Goal: Task Accomplishment & Management: Use online tool/utility

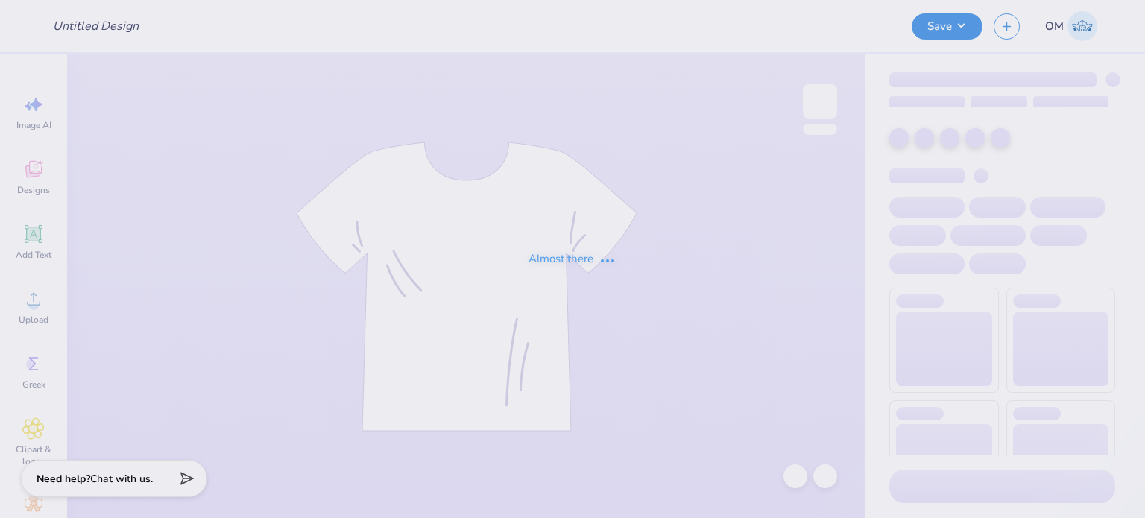
type input "Sets for ZTA"
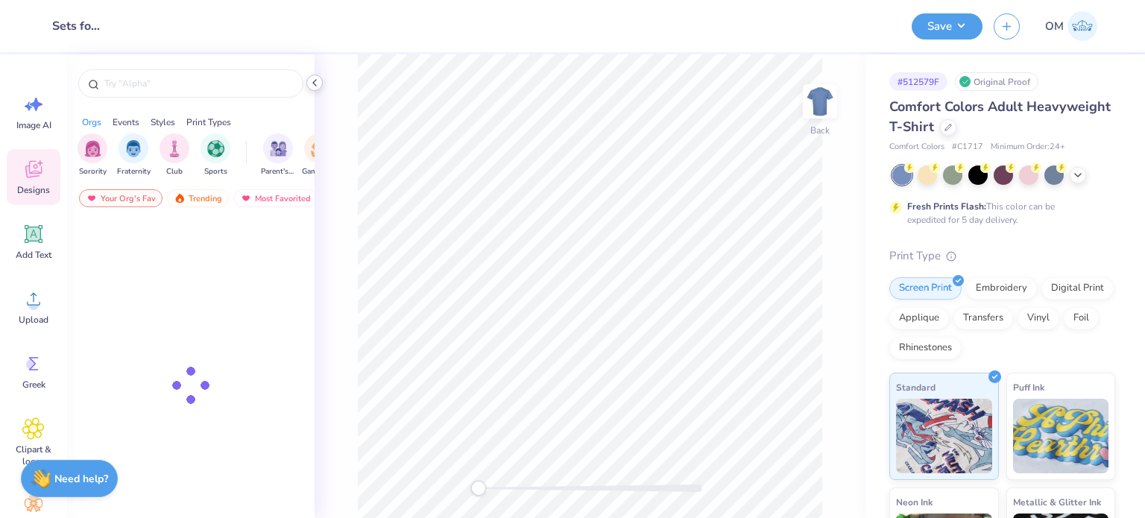
click at [310, 81] on icon at bounding box center [315, 83] width 12 height 12
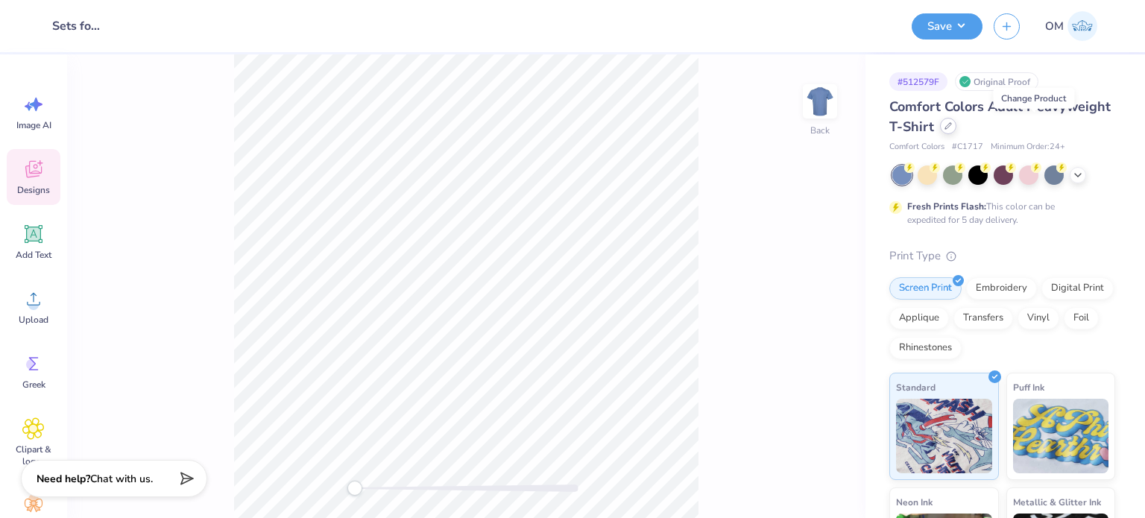
click at [957, 122] on div at bounding box center [948, 126] width 16 height 16
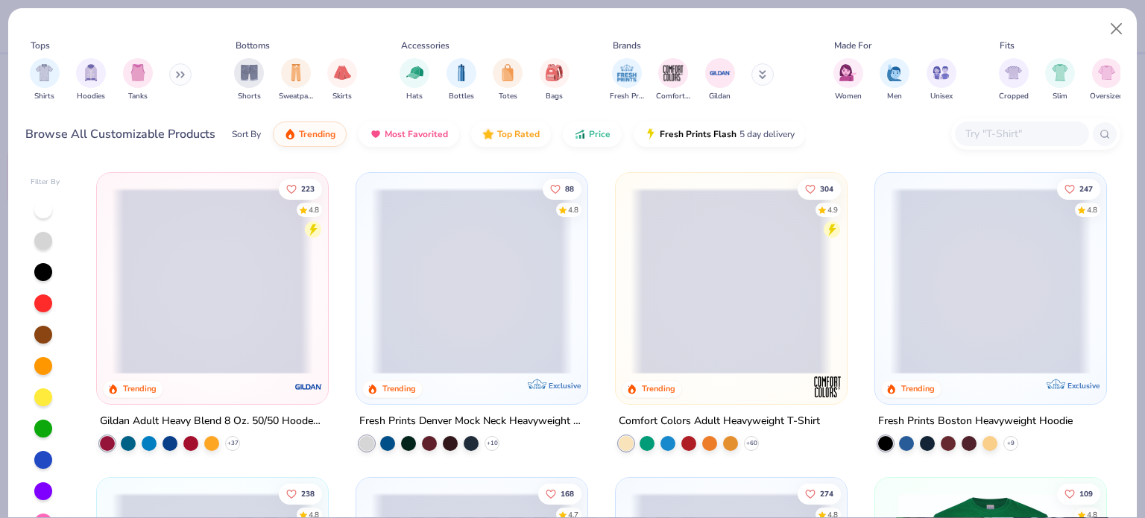
click at [995, 128] on input "text" at bounding box center [1021, 133] width 115 height 17
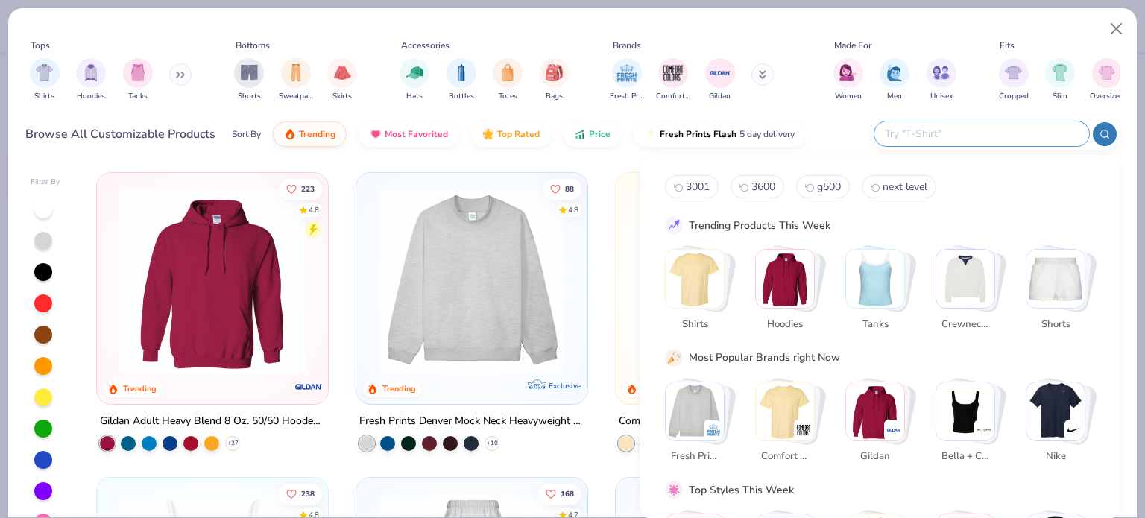
paste input "LS19001"
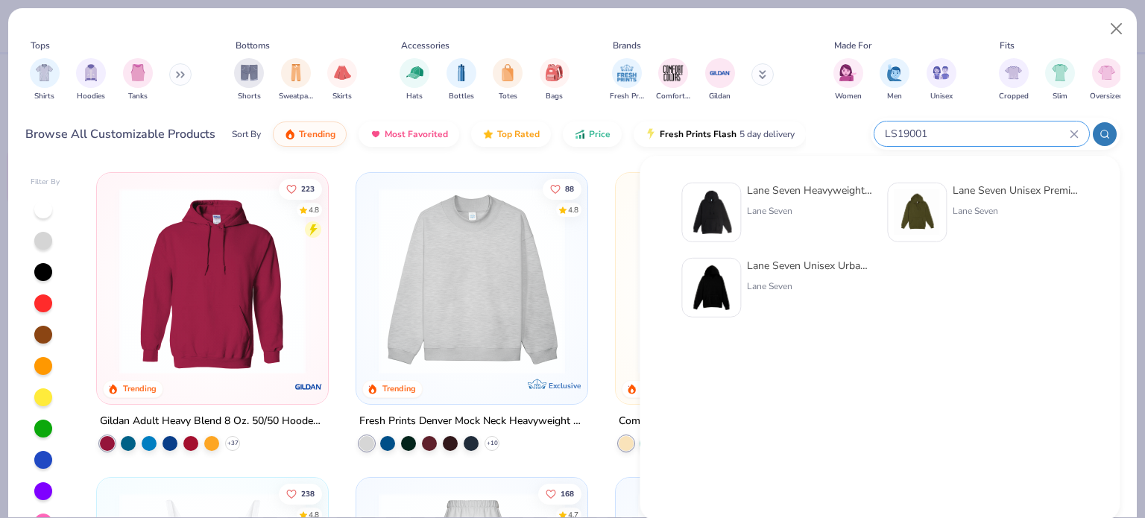
type input "LS19001"
click at [770, 208] on div "Lane Seven" at bounding box center [809, 210] width 125 height 13
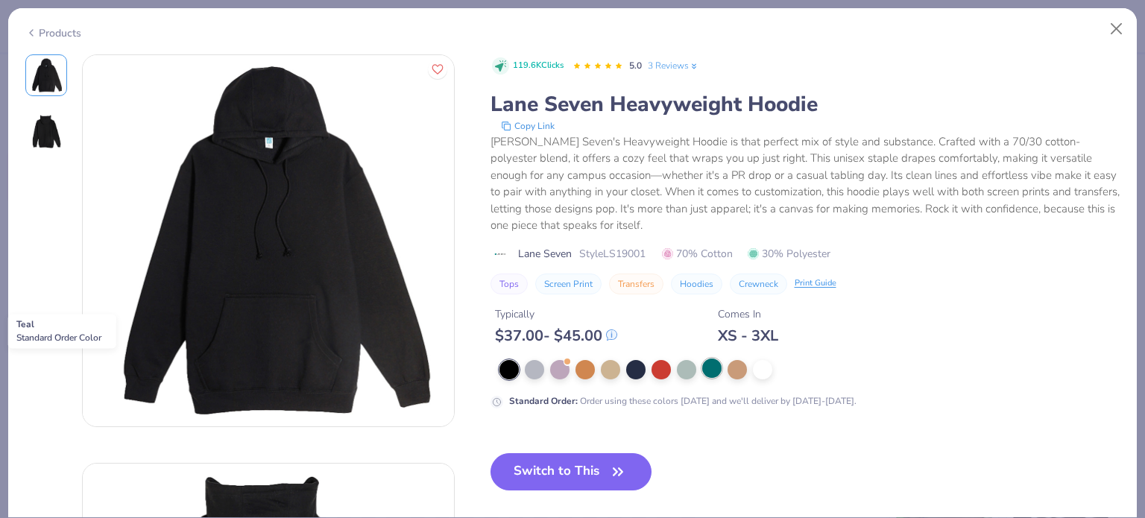
click at [707, 364] on div at bounding box center [711, 368] width 19 height 19
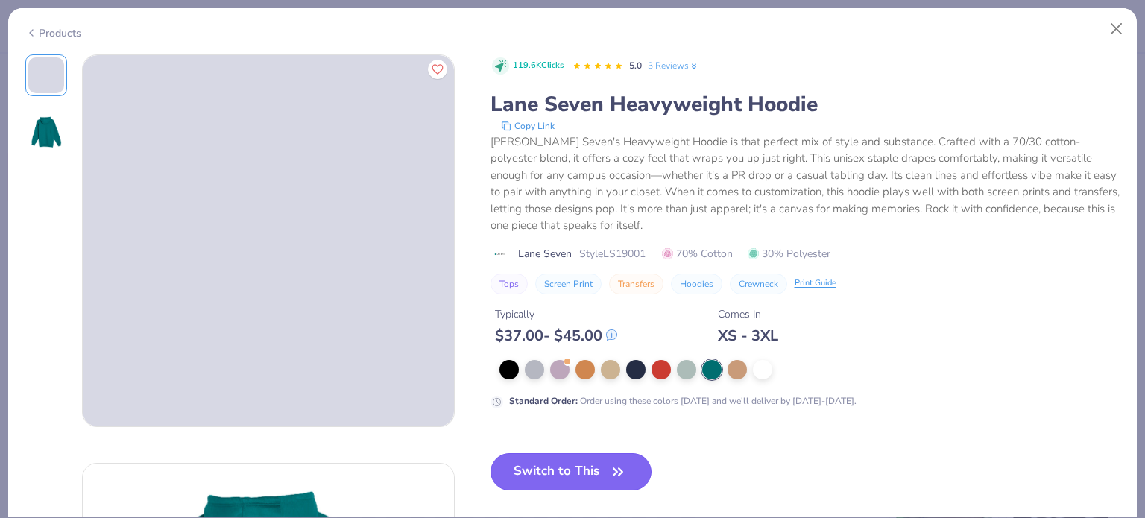
click at [570, 471] on button "Switch to This" at bounding box center [572, 471] width 162 height 37
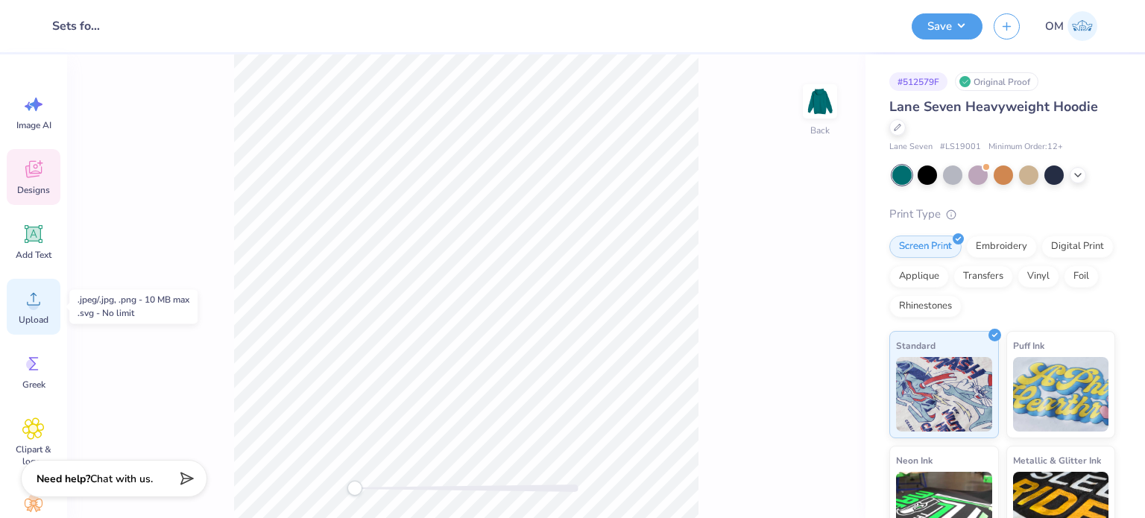
click at [53, 300] on div "Upload" at bounding box center [34, 307] width 54 height 56
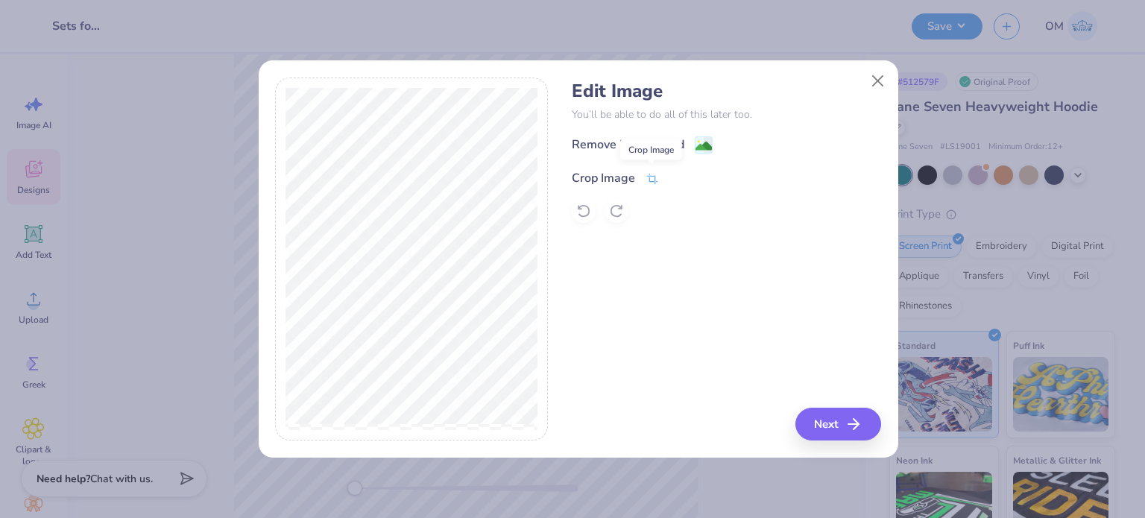
click at [652, 171] on span at bounding box center [652, 178] width 13 height 18
click at [678, 176] on icon at bounding box center [677, 176] width 9 height 9
click at [703, 142] on image at bounding box center [704, 147] width 16 height 16
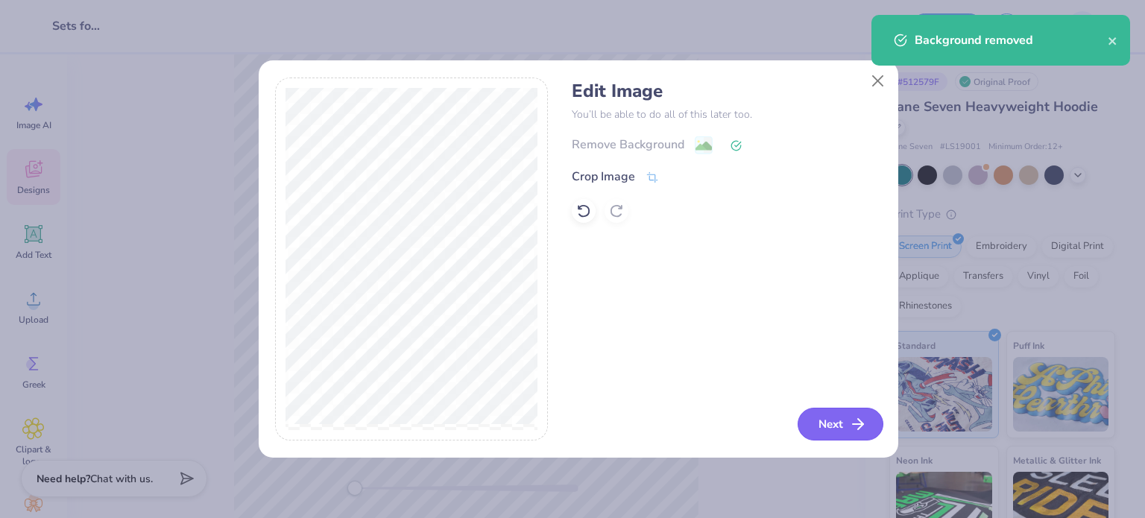
click at [852, 411] on button "Next" at bounding box center [841, 424] width 86 height 33
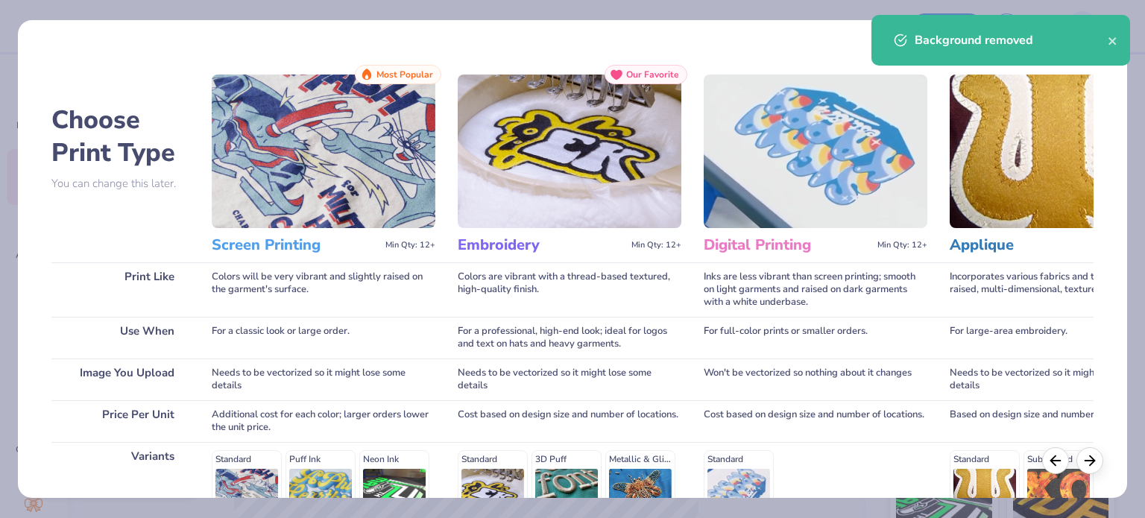
scroll to position [224, 0]
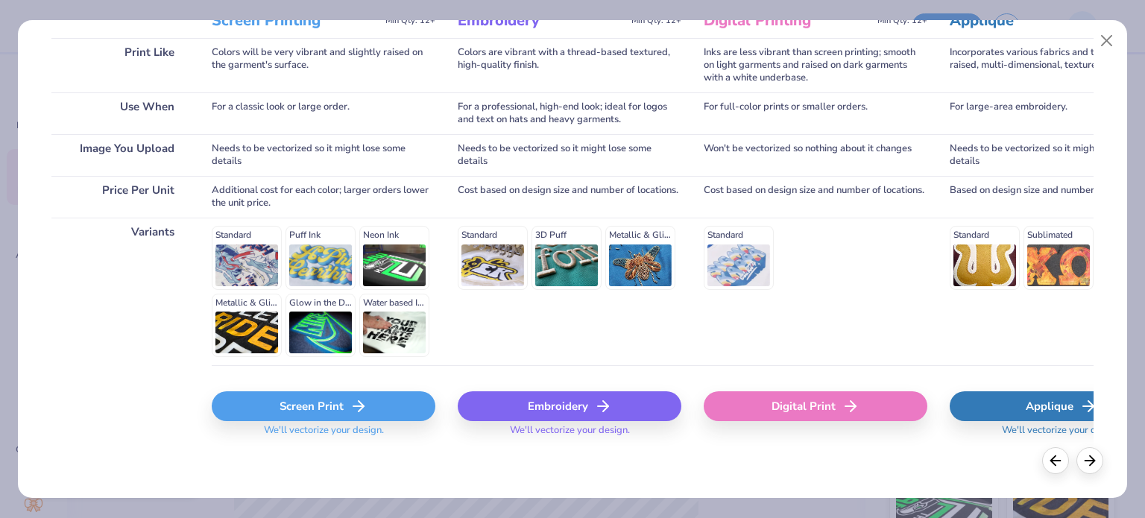
click at [298, 411] on div "Screen Print" at bounding box center [324, 406] width 224 height 30
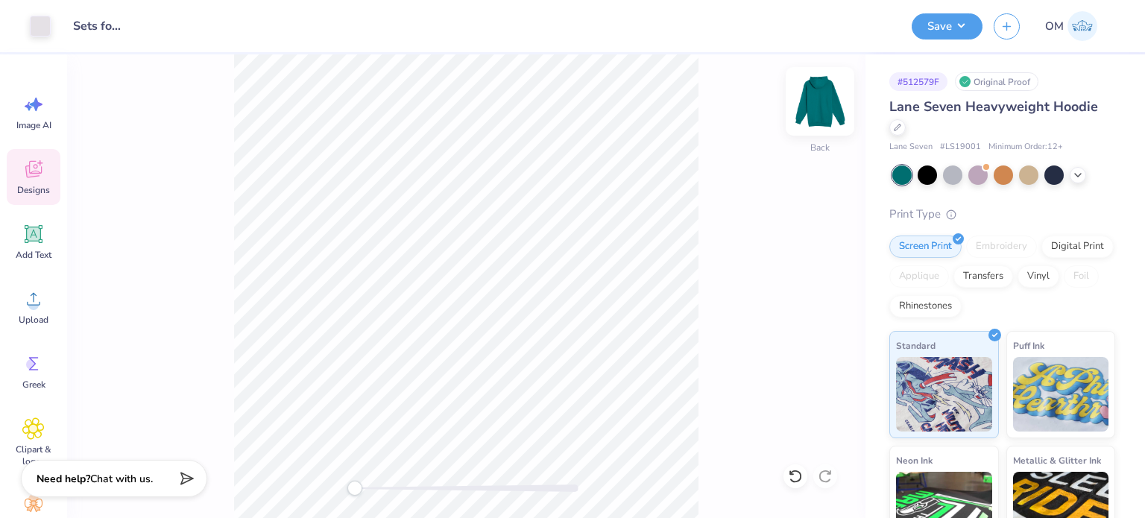
click at [802, 104] on img at bounding box center [820, 102] width 60 height 60
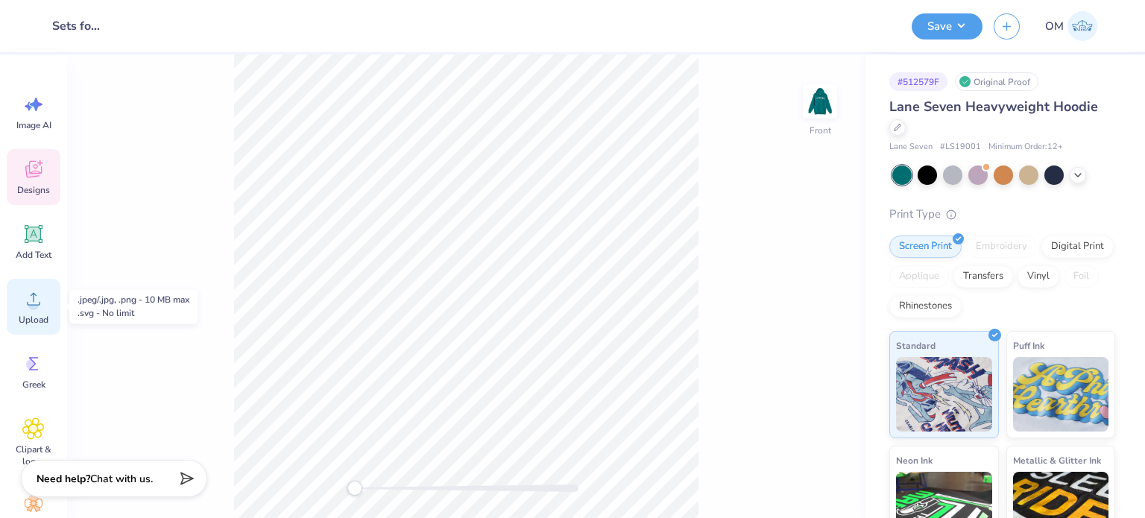
click at [37, 306] on circle at bounding box center [33, 305] width 10 height 10
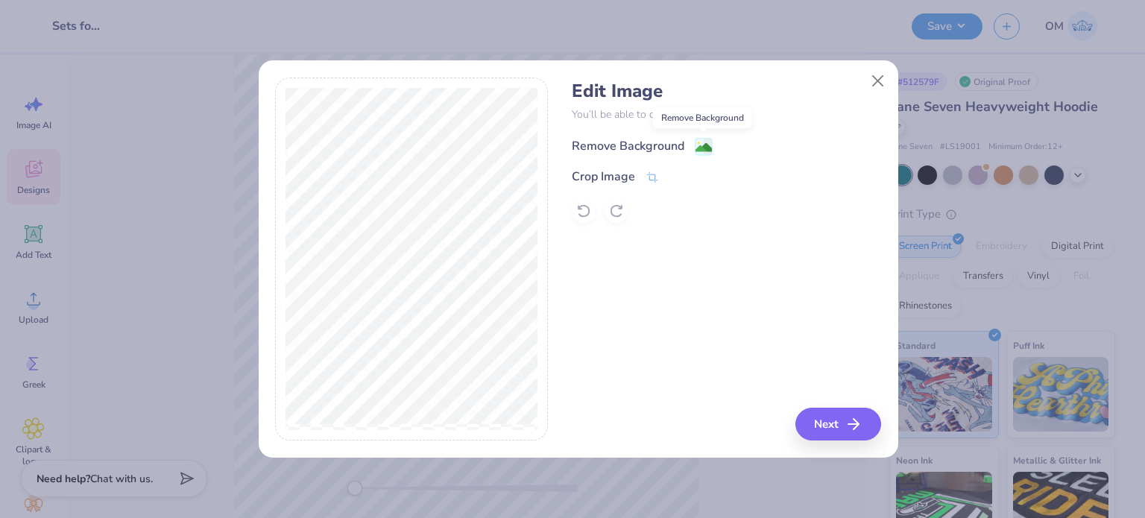
click at [708, 142] on image at bounding box center [704, 147] width 16 height 16
click at [848, 431] on button "Next" at bounding box center [841, 424] width 86 height 33
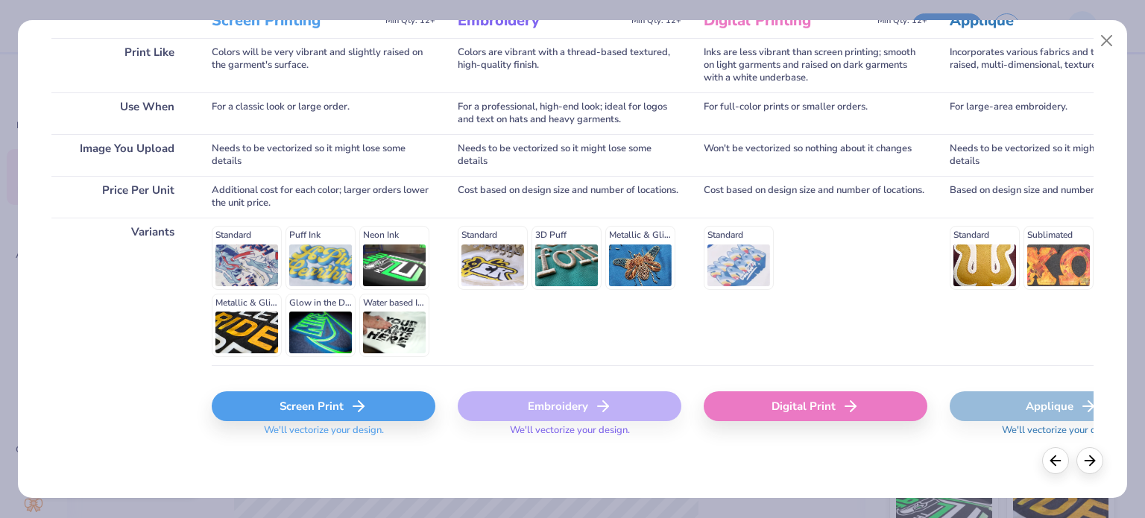
click at [314, 400] on div "Screen Print" at bounding box center [324, 406] width 224 height 30
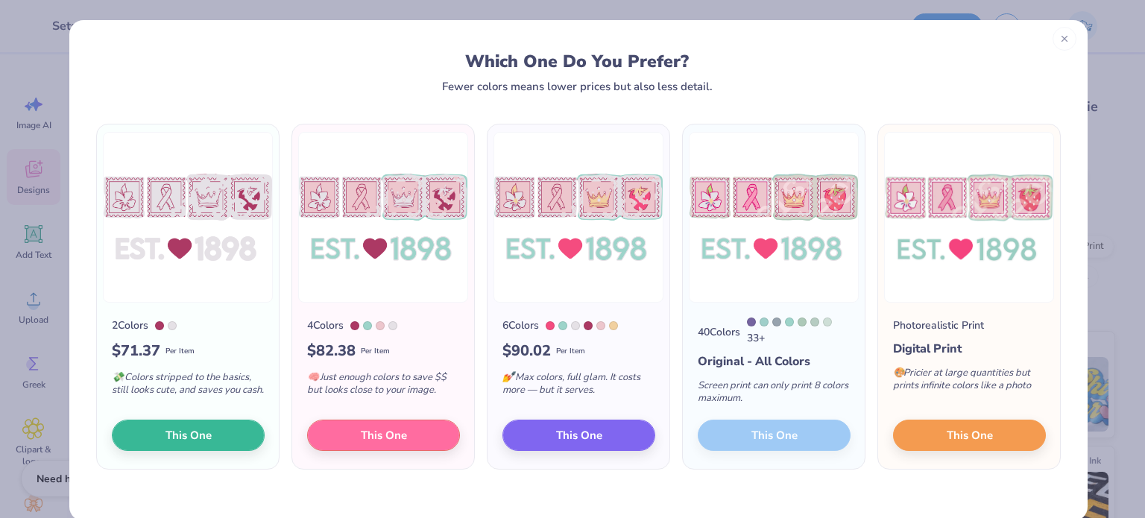
click at [1054, 44] on div at bounding box center [1065, 39] width 24 height 24
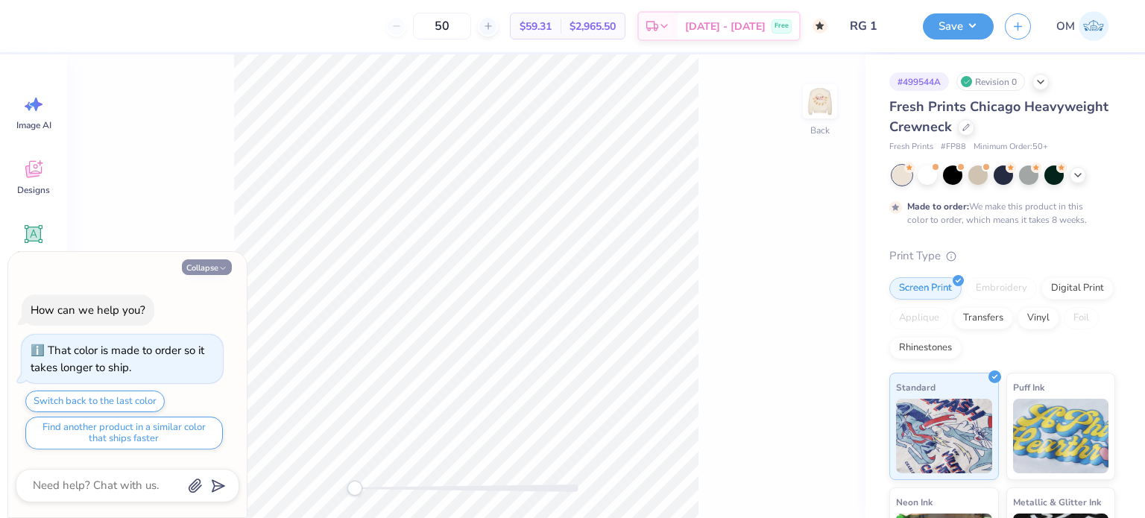
click at [208, 262] on button "Collapse" at bounding box center [207, 267] width 50 height 16
type textarea "x"
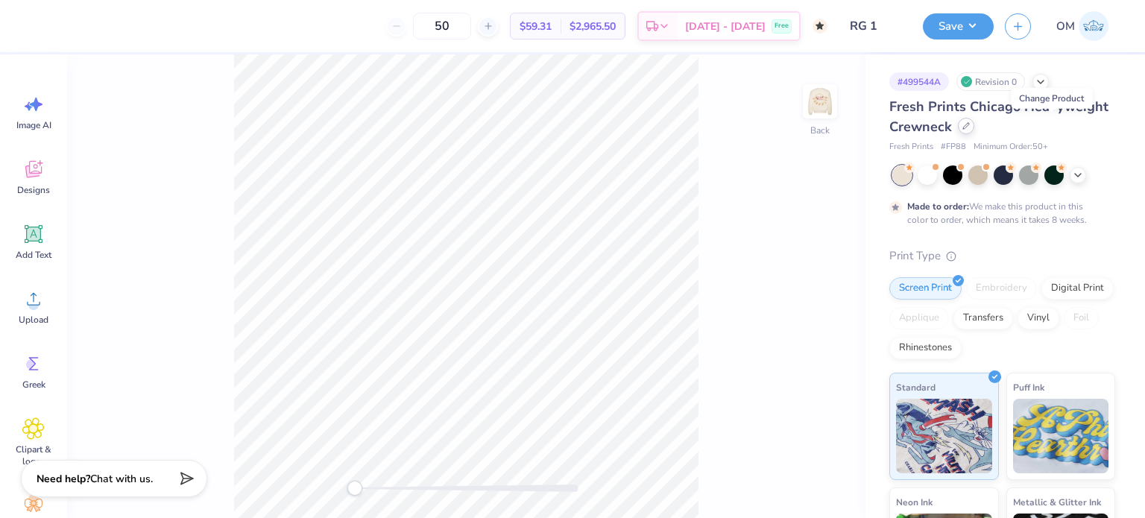
click at [974, 126] on div at bounding box center [966, 126] width 16 height 16
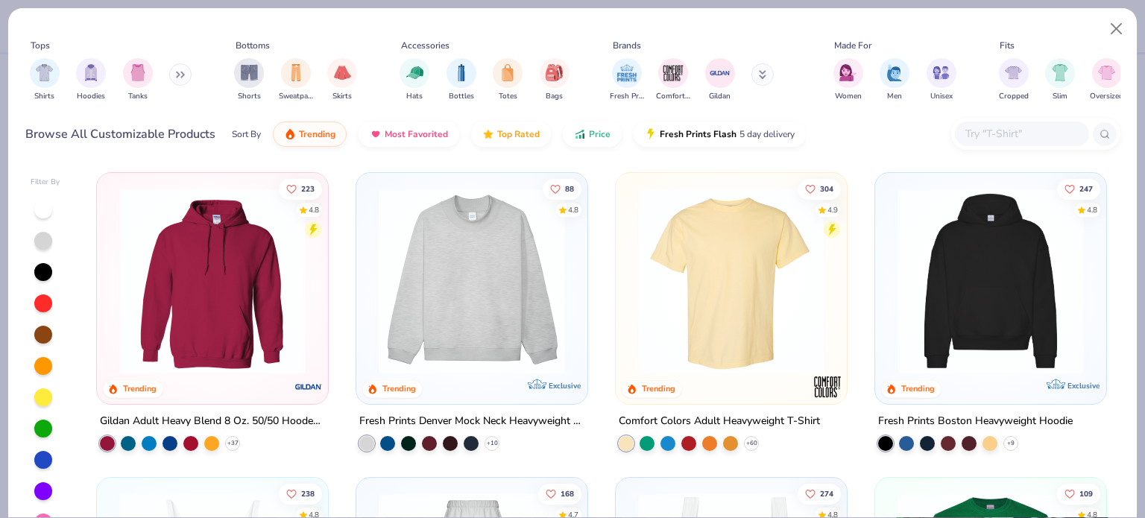
click at [989, 148] on div at bounding box center [1035, 134] width 169 height 32
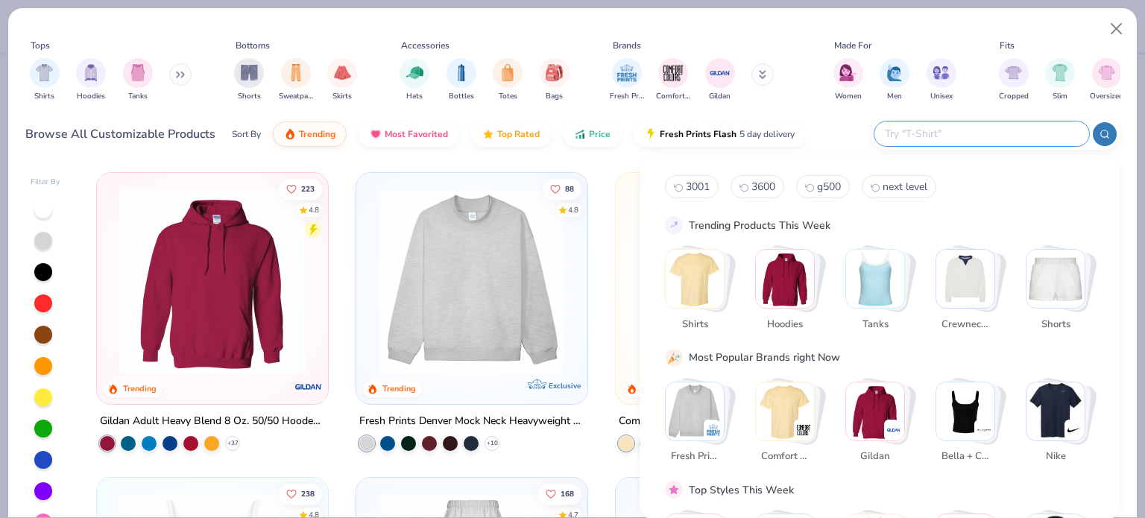
click at [980, 145] on div at bounding box center [982, 134] width 215 height 25
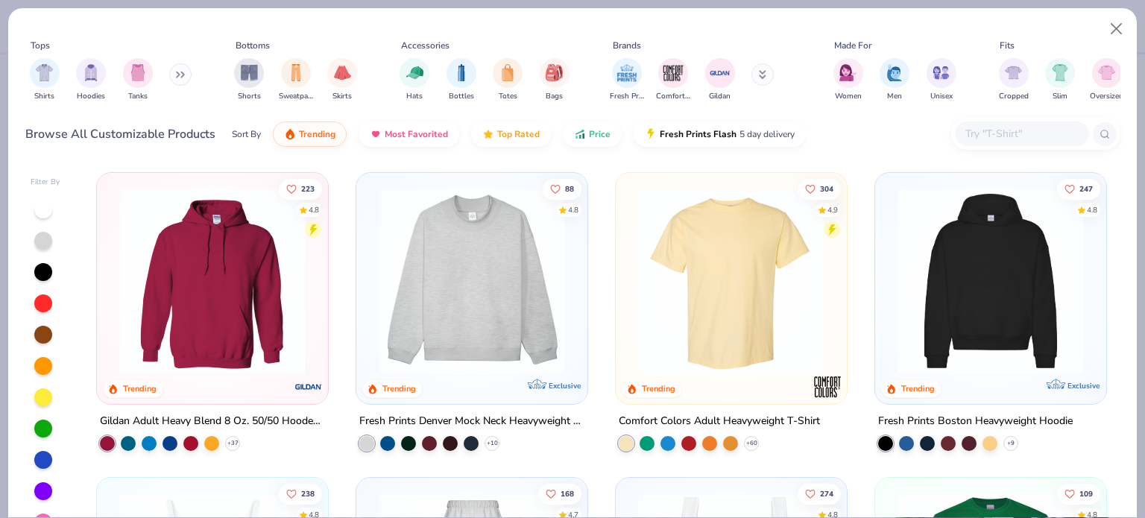
paste input "P170"
type input "P170"
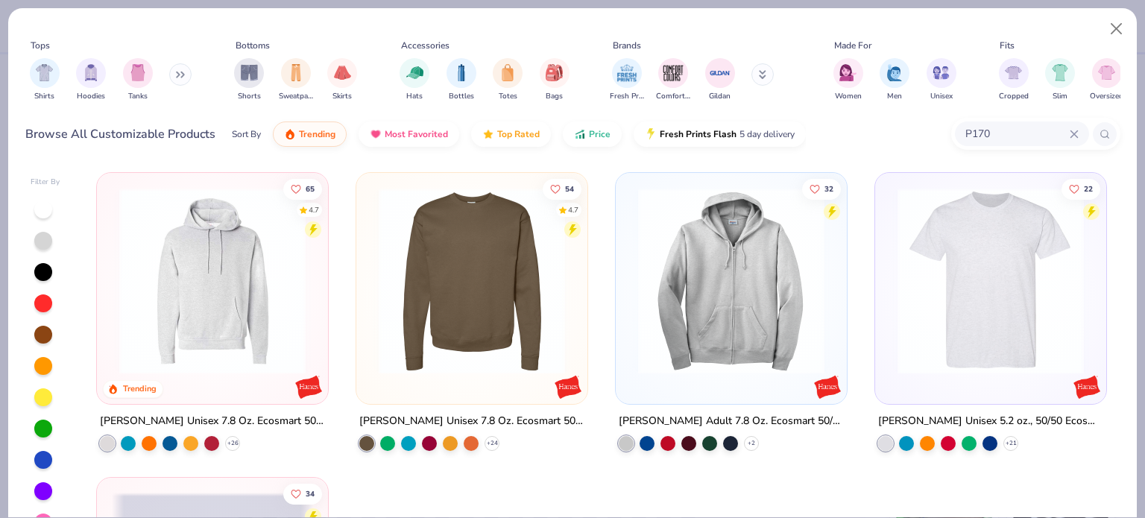
click at [217, 405] on div "65 4.7 Trending Hanes Unisex 7.8 Oz. Ecosmart 50/50 Pullover Hooded Sweatshirt …" at bounding box center [212, 311] width 233 height 279
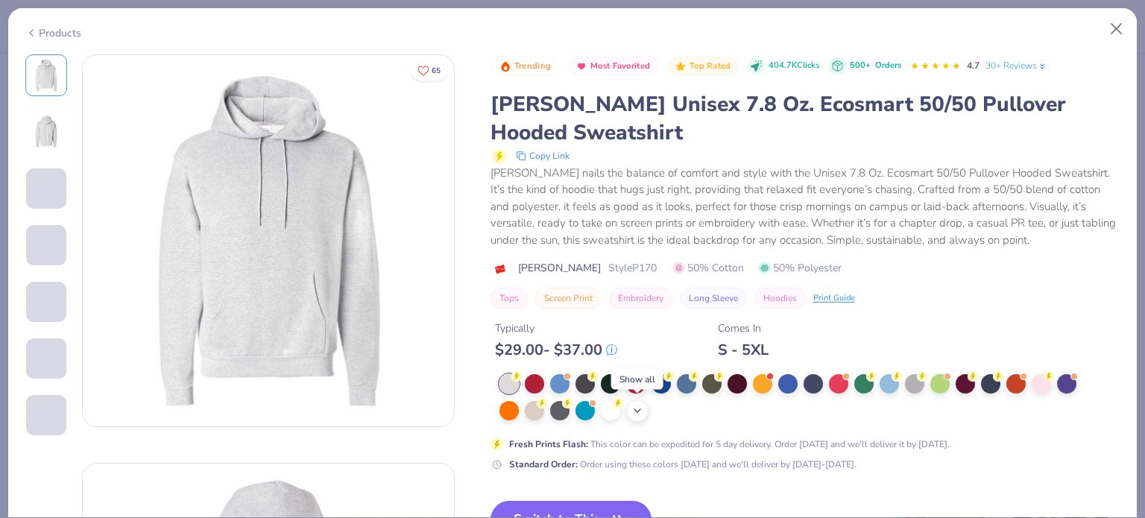
click at [634, 409] on polyline at bounding box center [637, 410] width 6 height 3
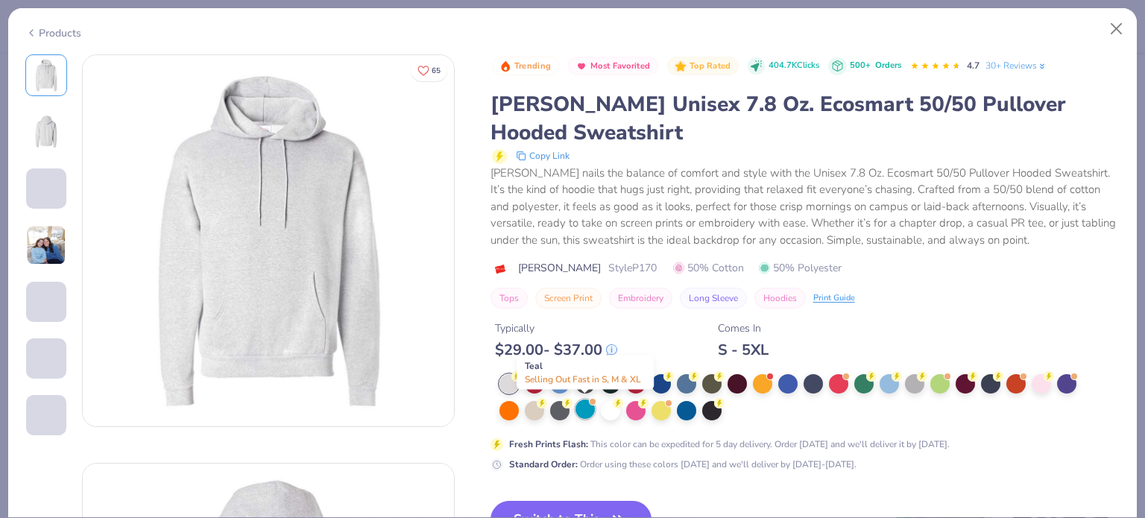
click at [578, 408] on div at bounding box center [585, 409] width 19 height 19
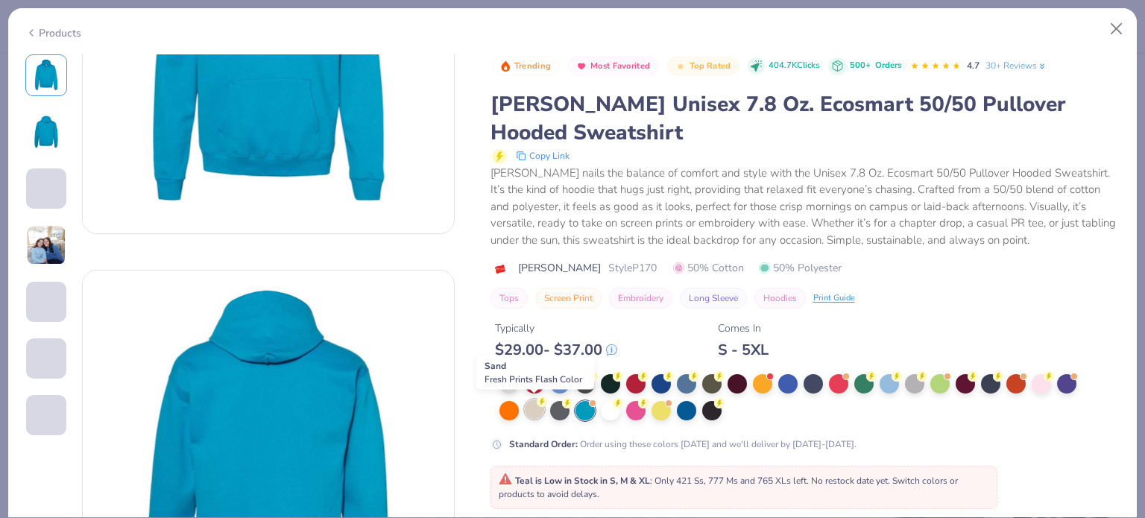
scroll to position [194, 0]
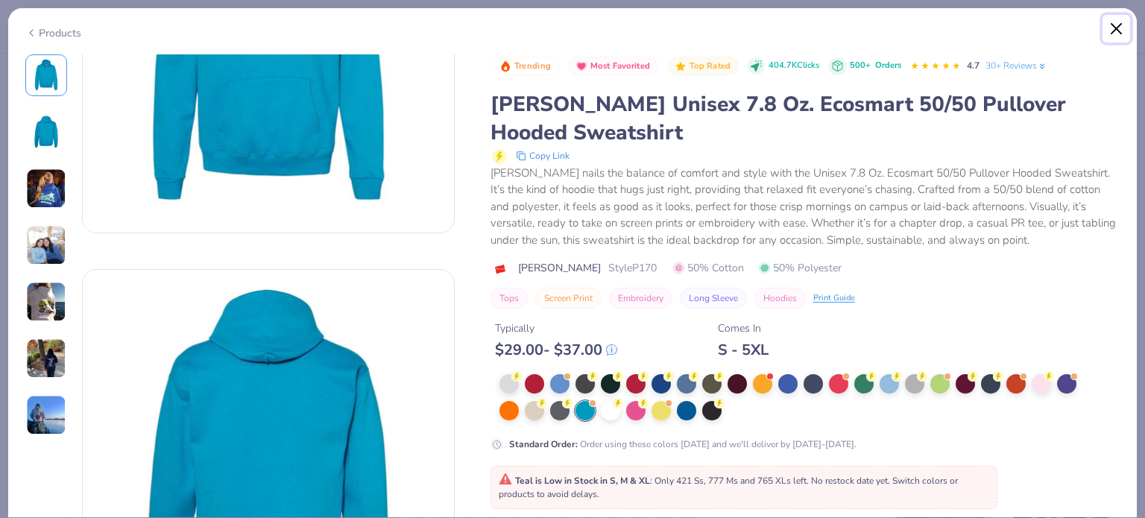
click at [1119, 29] on button "Close" at bounding box center [1117, 29] width 28 height 28
